Goal: Transaction & Acquisition: Purchase product/service

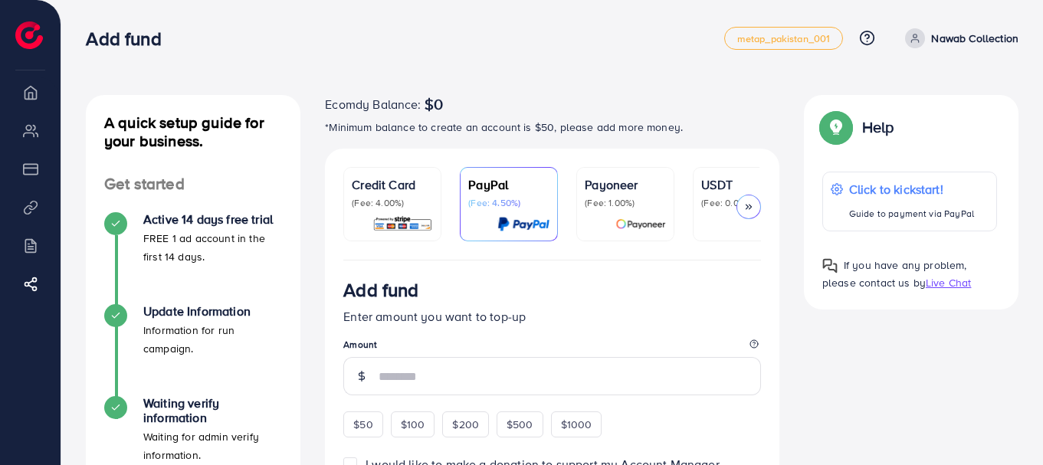
click at [743, 206] on icon at bounding box center [748, 207] width 11 height 11
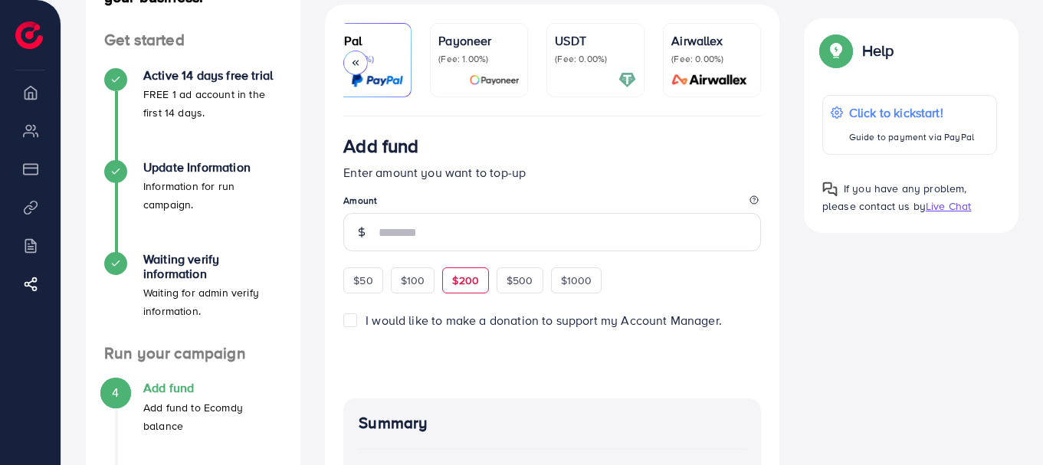
scroll to position [306, 0]
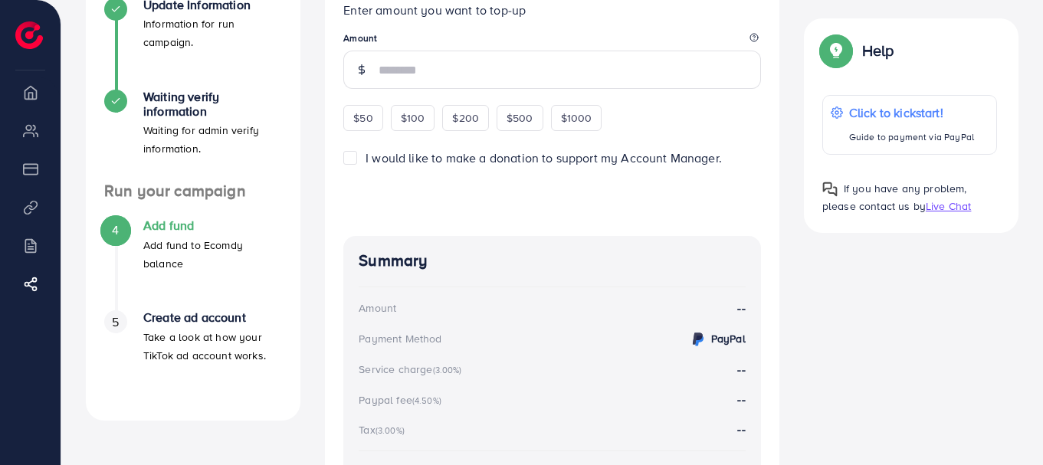
drag, startPoint x: 357, startPoint y: 166, endPoint x: 452, endPoint y: 207, distance: 103.6
click at [365, 166] on label "I would like to make a donation to support my Account Manager." at bounding box center [543, 158] width 356 height 18
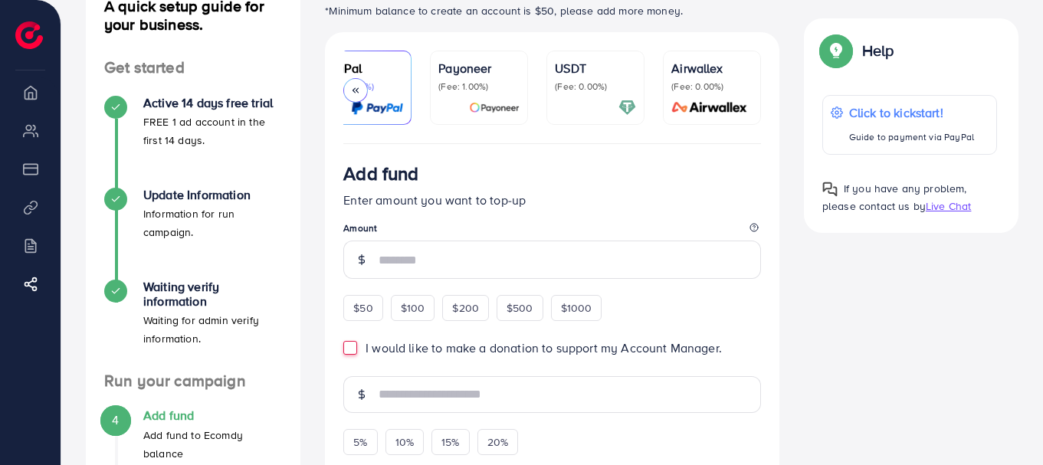
scroll to position [0, 0]
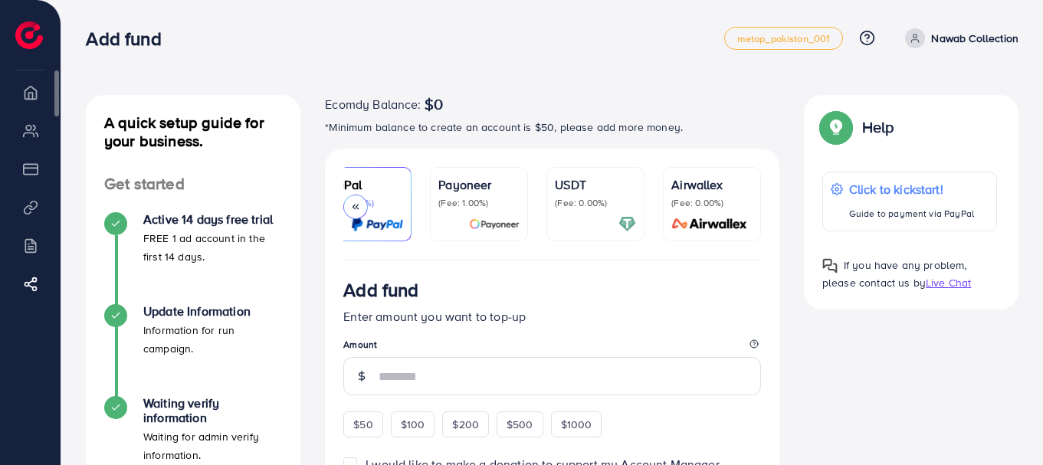
click at [39, 100] on li "Overview" at bounding box center [30, 92] width 61 height 31
click at [37, 126] on li "My ad accounts" at bounding box center [30, 130] width 61 height 31
click at [31, 174] on li "Payment" at bounding box center [30, 168] width 61 height 31
click at [34, 208] on li "Product Links" at bounding box center [30, 207] width 61 height 31
click at [25, 243] on li "Billing" at bounding box center [30, 245] width 61 height 31
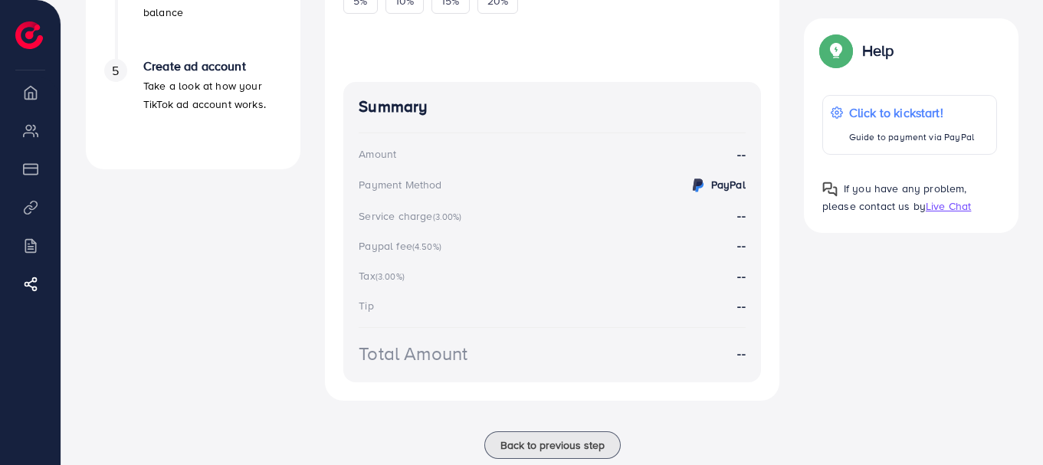
scroll to position [598, 0]
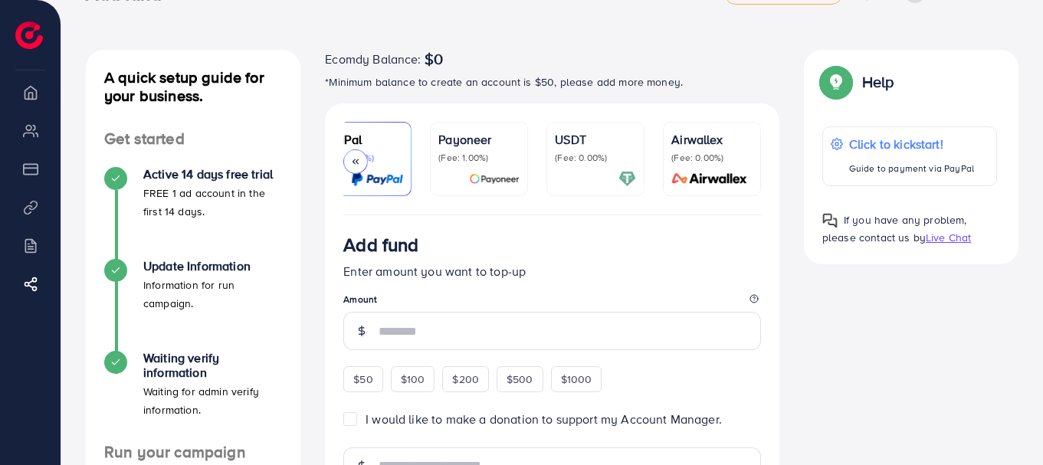
scroll to position [0, 0]
